Goal: Find specific page/section: Locate item on page

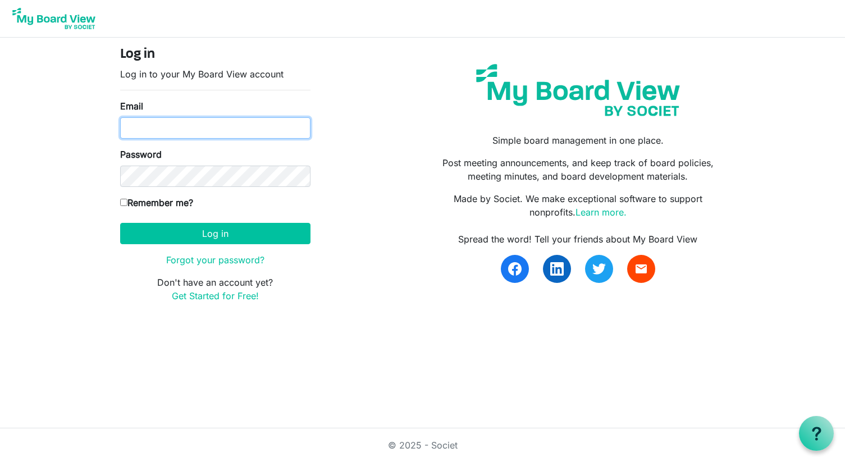
type input "sankari@miu.edu"
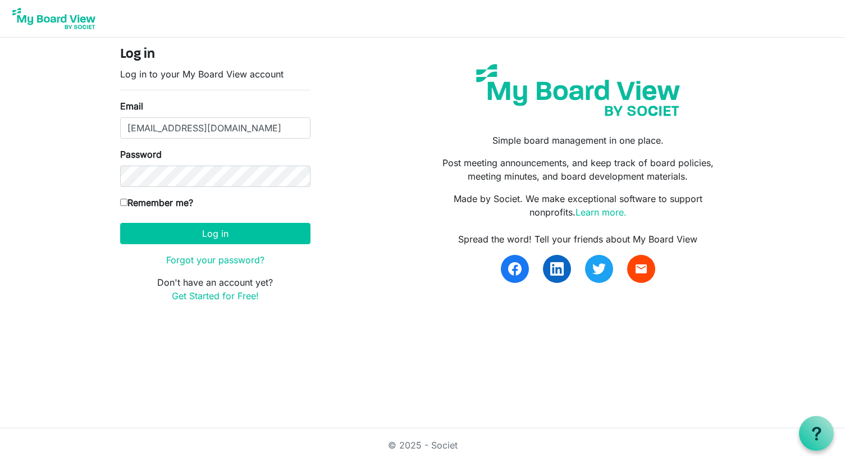
click at [127, 202] on label "Remember me?" at bounding box center [156, 202] width 73 height 13
click at [127, 202] on input "Remember me?" at bounding box center [123, 202] width 7 height 7
checkbox input "true"
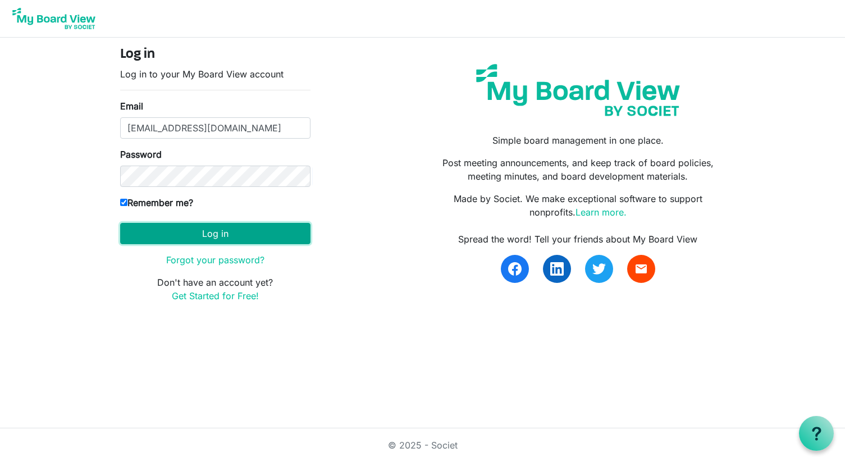
click at [184, 234] on button "Log in" at bounding box center [215, 233] width 190 height 21
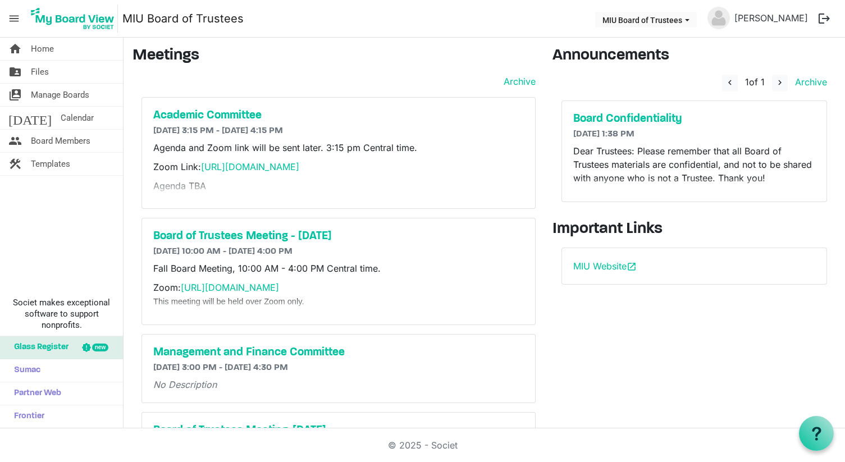
drag, startPoint x: 508, startPoint y: 160, endPoint x: 491, endPoint y: 154, distance: 17.9
click at [491, 154] on div "Agenda and Zoom link will be sent later. 3:15 pm Central time. Zoom Link: [URL]…" at bounding box center [338, 169] width 371 height 56
copy div "Zoom Link: [URL][DOMAIN_NAME]"
drag, startPoint x: 485, startPoint y: 284, endPoint x: 179, endPoint y: 285, distance: 305.5
click at [179, 285] on p "Zoom: [URL][DOMAIN_NAME] This meeting will be held over Zoom only." at bounding box center [338, 294] width 371 height 27
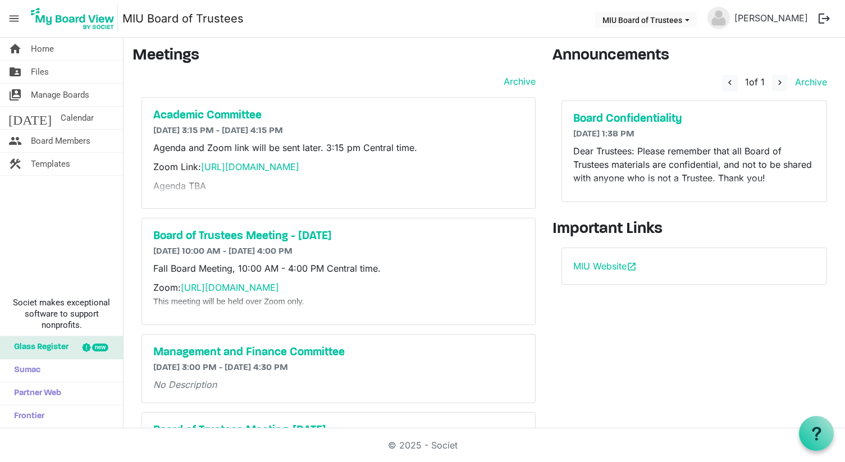
copy p "[URL][DOMAIN_NAME]"
